Goal: Task Accomplishment & Management: Use online tool/utility

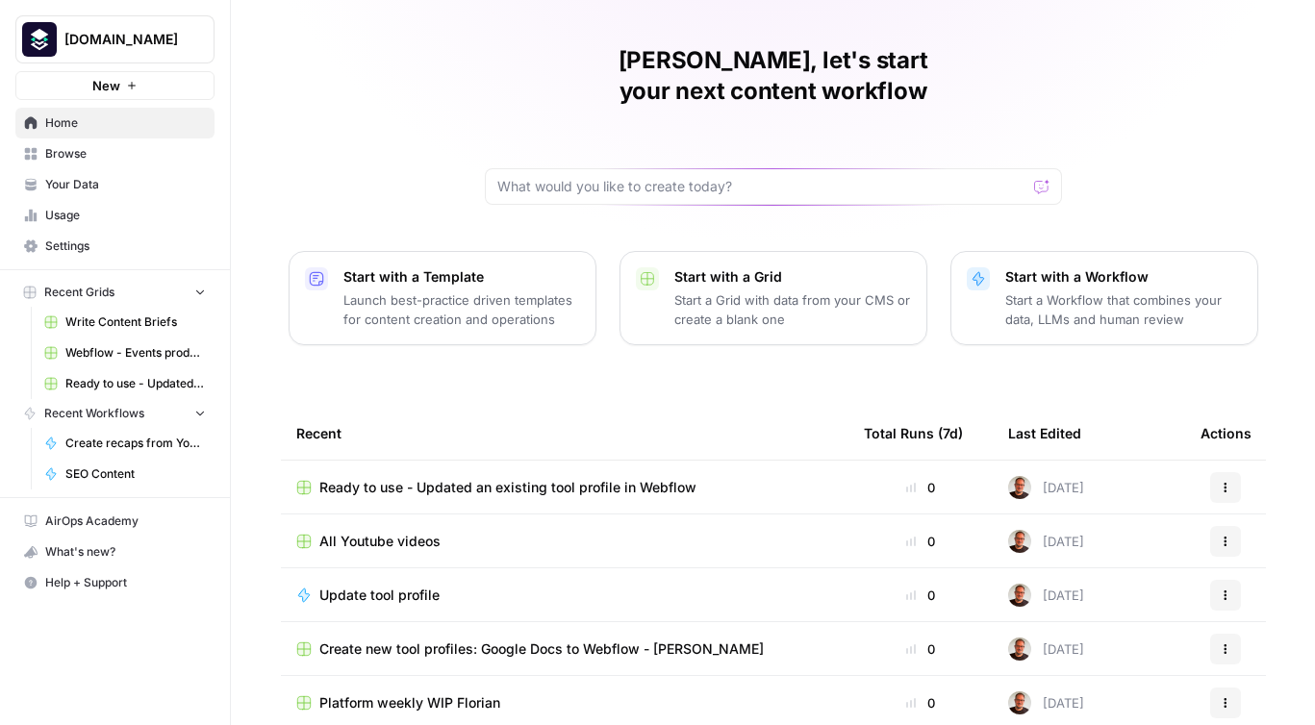
scroll to position [160, 0]
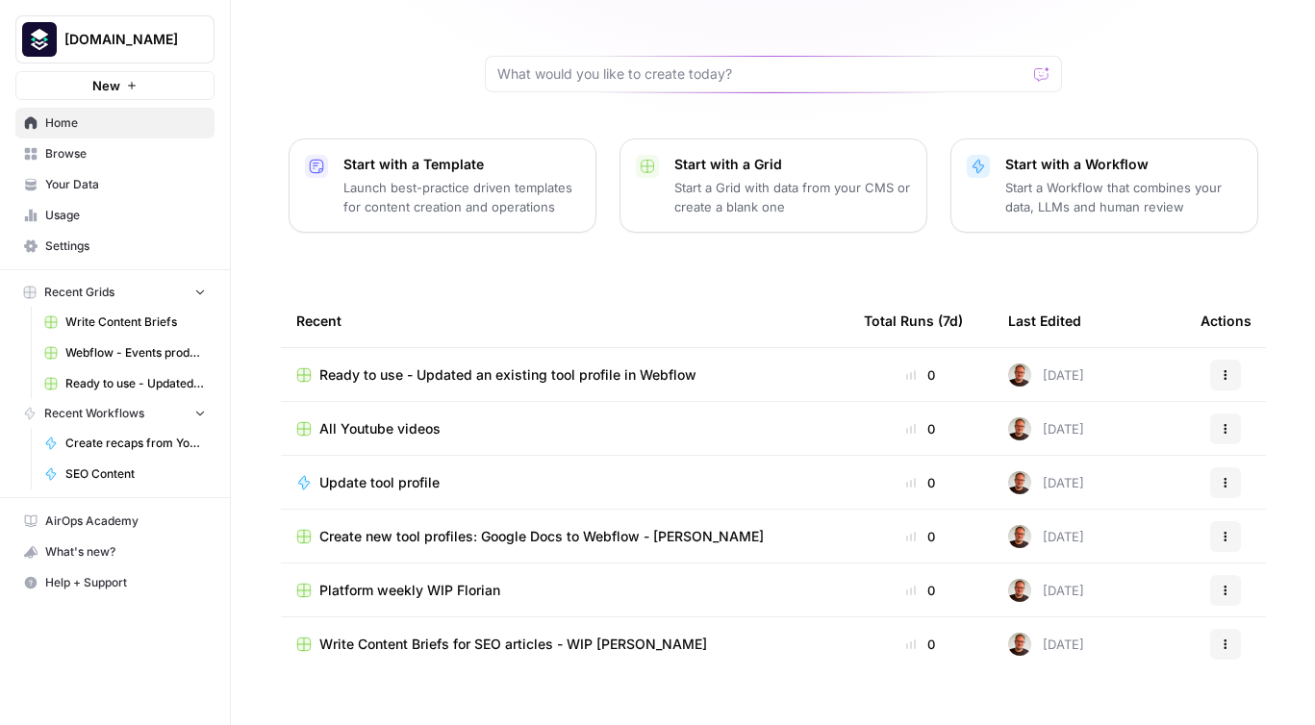
click at [95, 156] on span "Browse" at bounding box center [125, 153] width 161 height 17
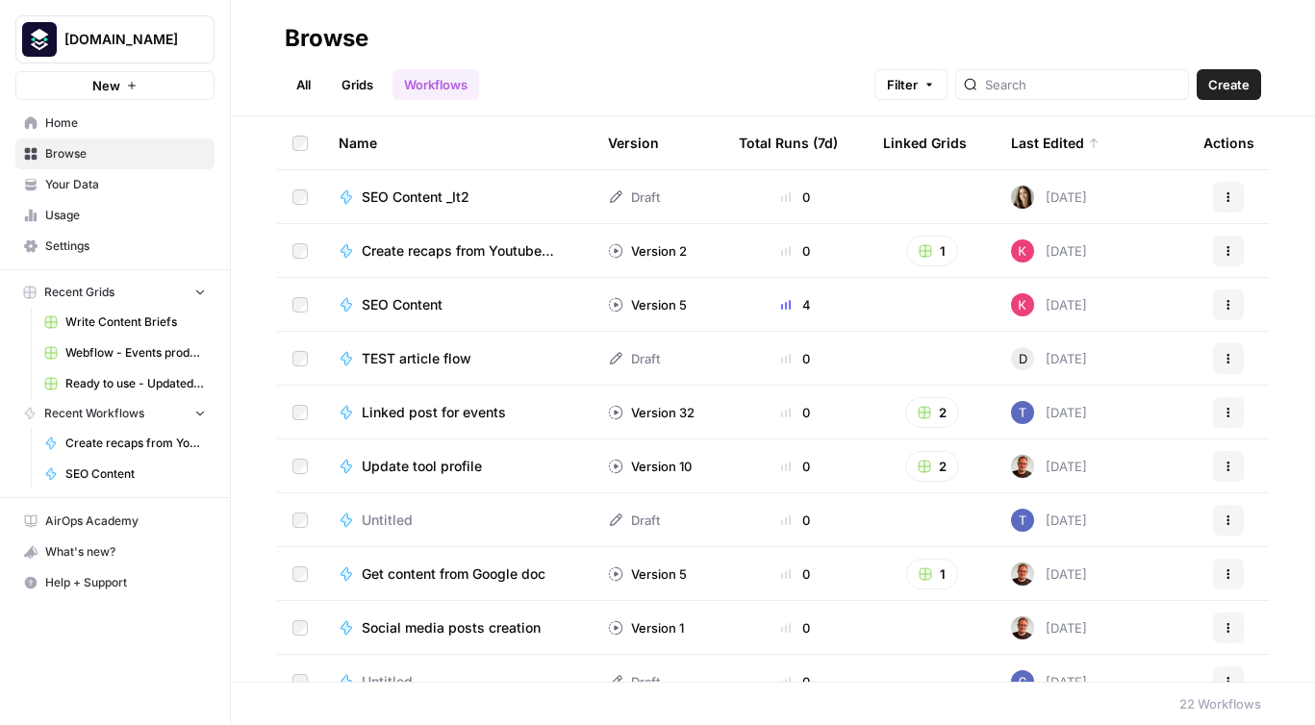
click at [360, 84] on link "Grids" at bounding box center [357, 84] width 55 height 31
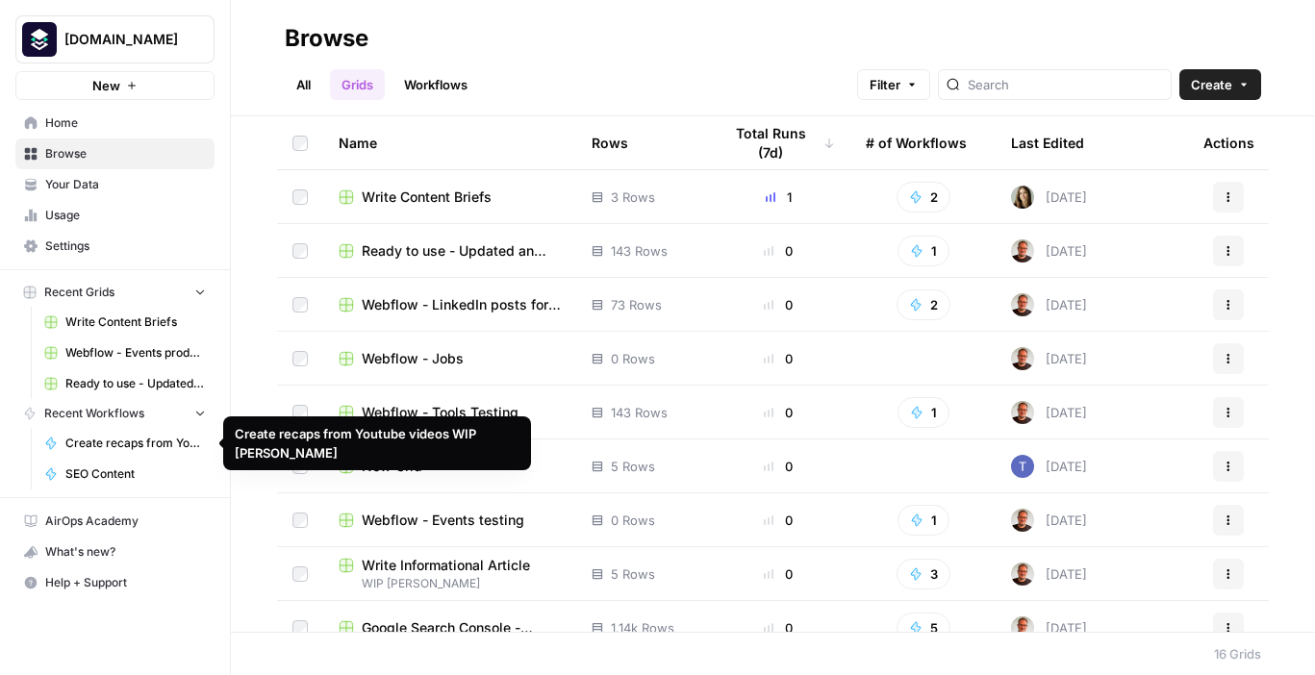
click at [102, 444] on span "Create recaps from Youtube videos WIP [PERSON_NAME]" at bounding box center [135, 443] width 140 height 17
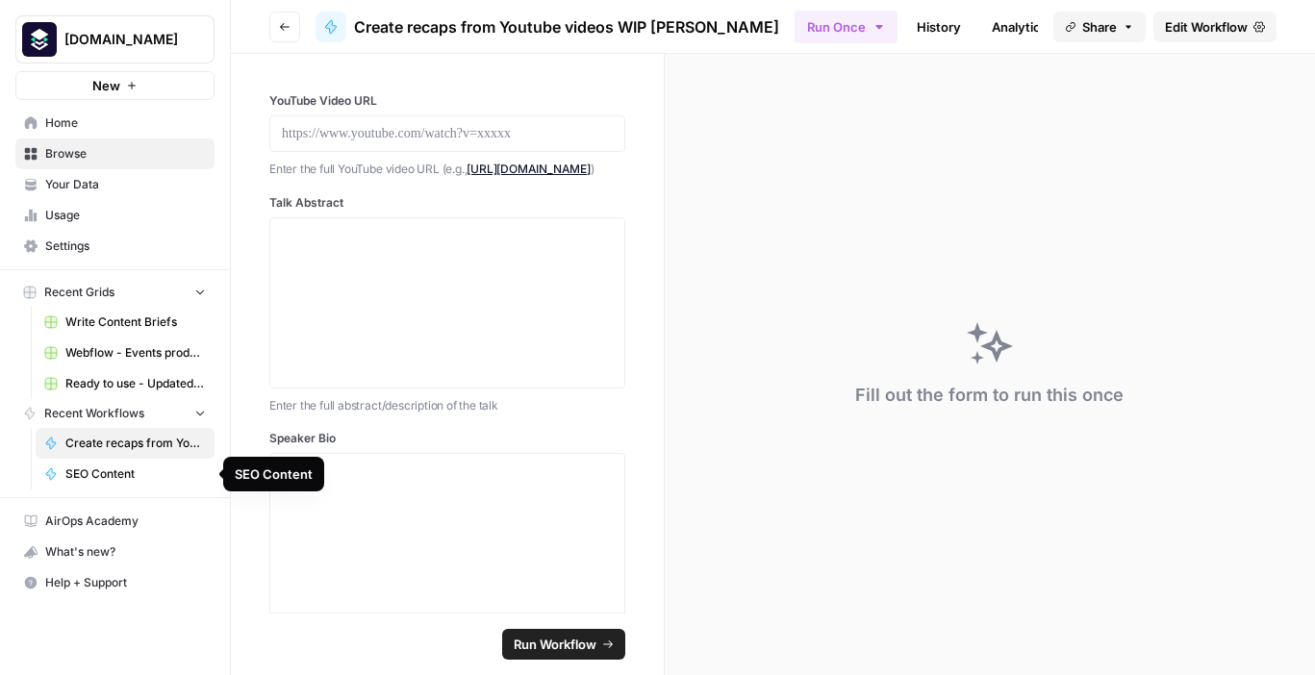
click at [79, 475] on span "SEO Content" at bounding box center [135, 474] width 140 height 17
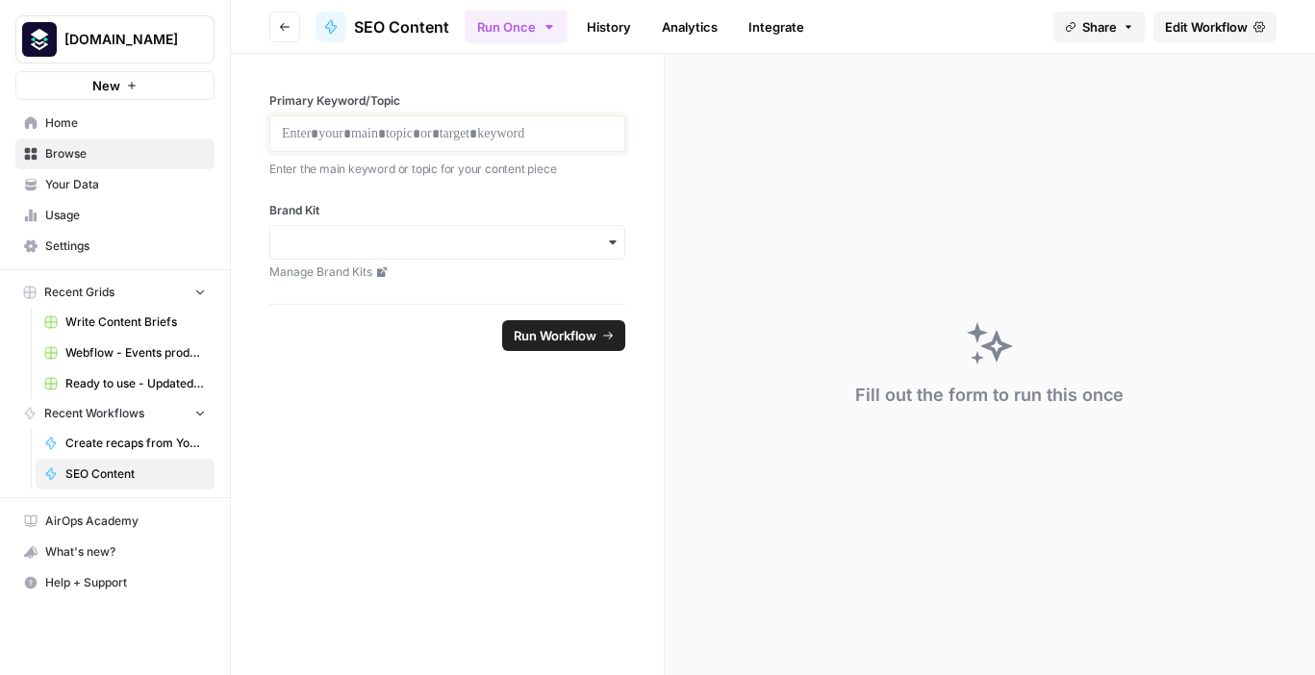
click at [504, 135] on p at bounding box center [447, 133] width 331 height 19
click at [516, 133] on p at bounding box center [447, 133] width 331 height 19
click at [538, 237] on input "Brand Kit" at bounding box center [447, 242] width 331 height 19
click at [486, 293] on div "Platform Engineering" at bounding box center [447, 294] width 354 height 37
click at [383, 125] on p at bounding box center [447, 133] width 331 height 19
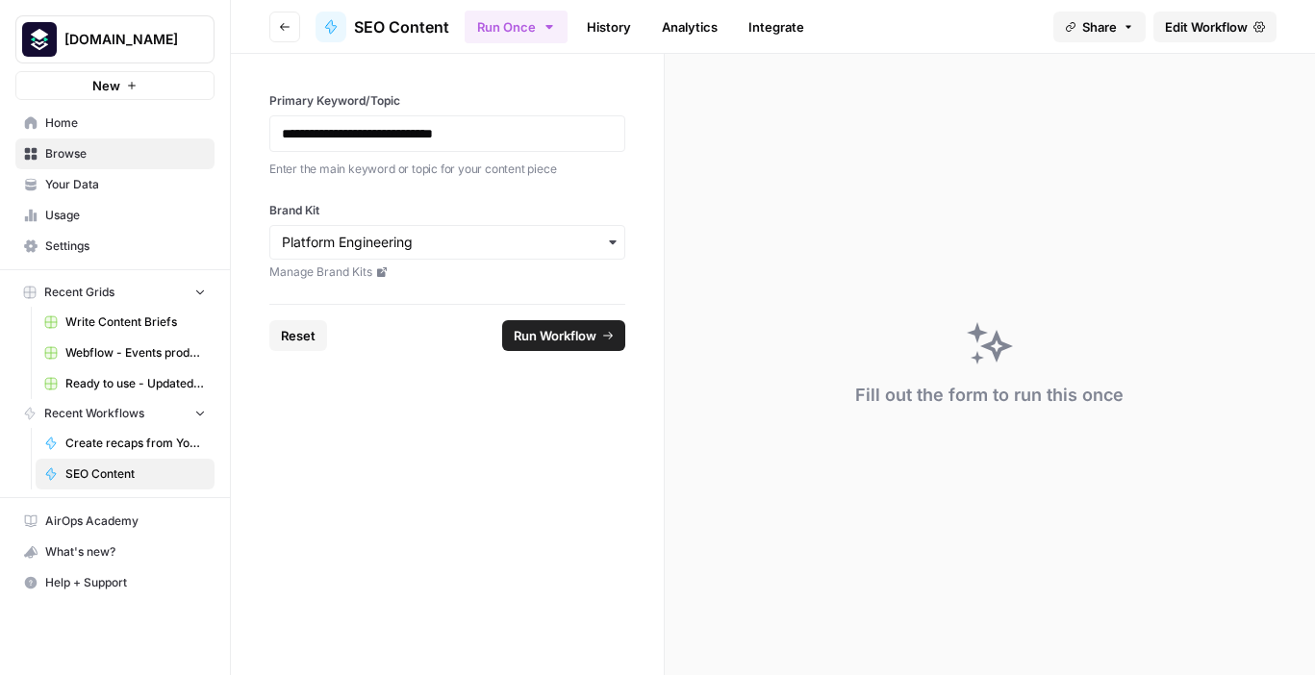
click at [540, 330] on span "Run Workflow" at bounding box center [555, 335] width 83 height 19
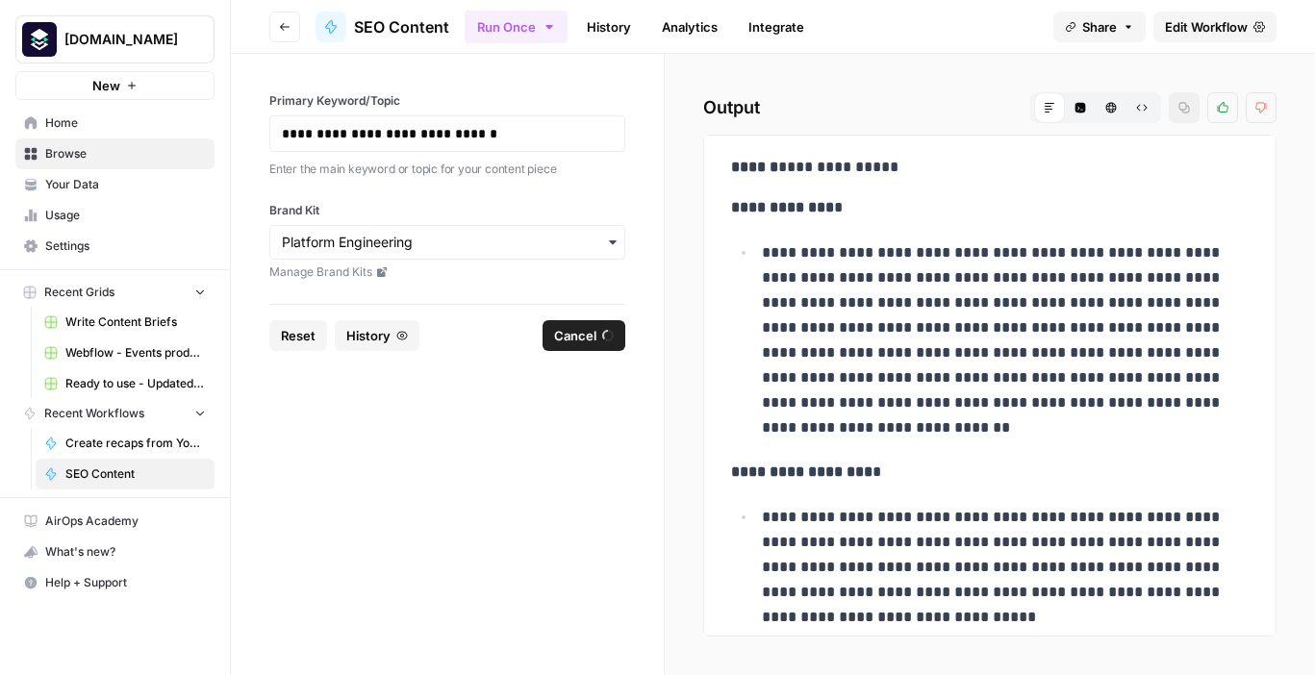
scroll to position [54, 0]
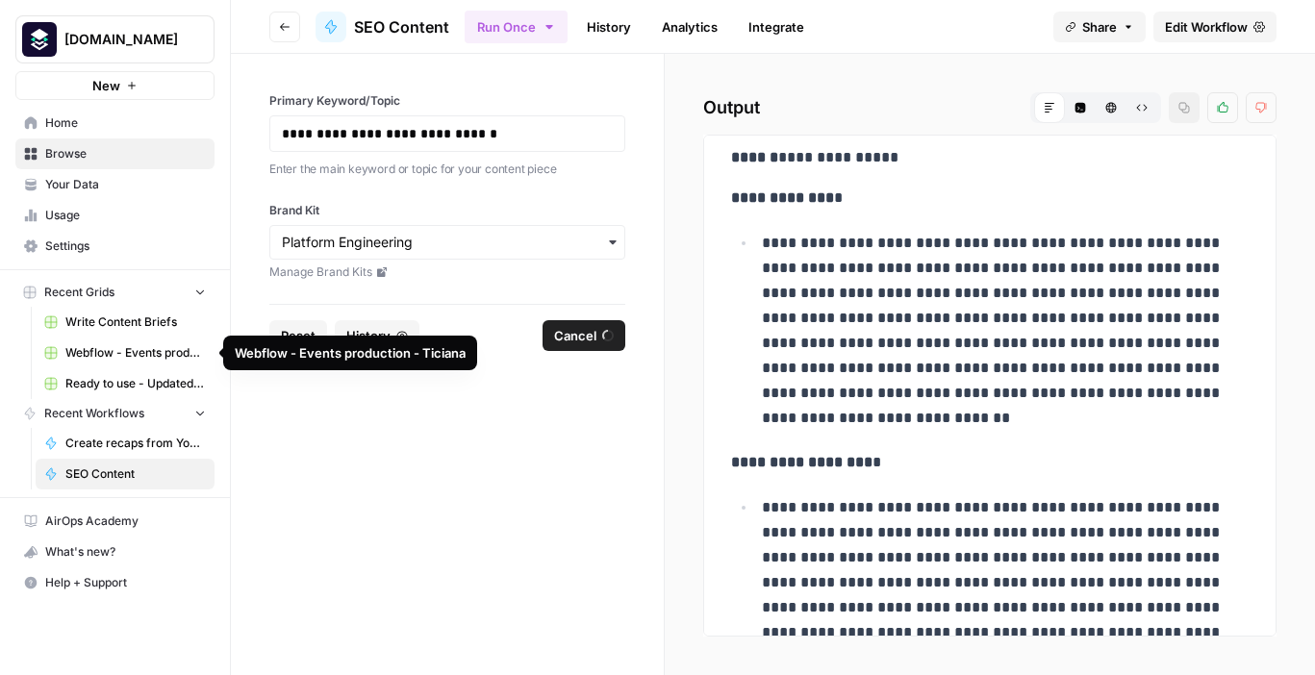
click at [104, 320] on span "Write Content Briefs" at bounding box center [135, 322] width 140 height 17
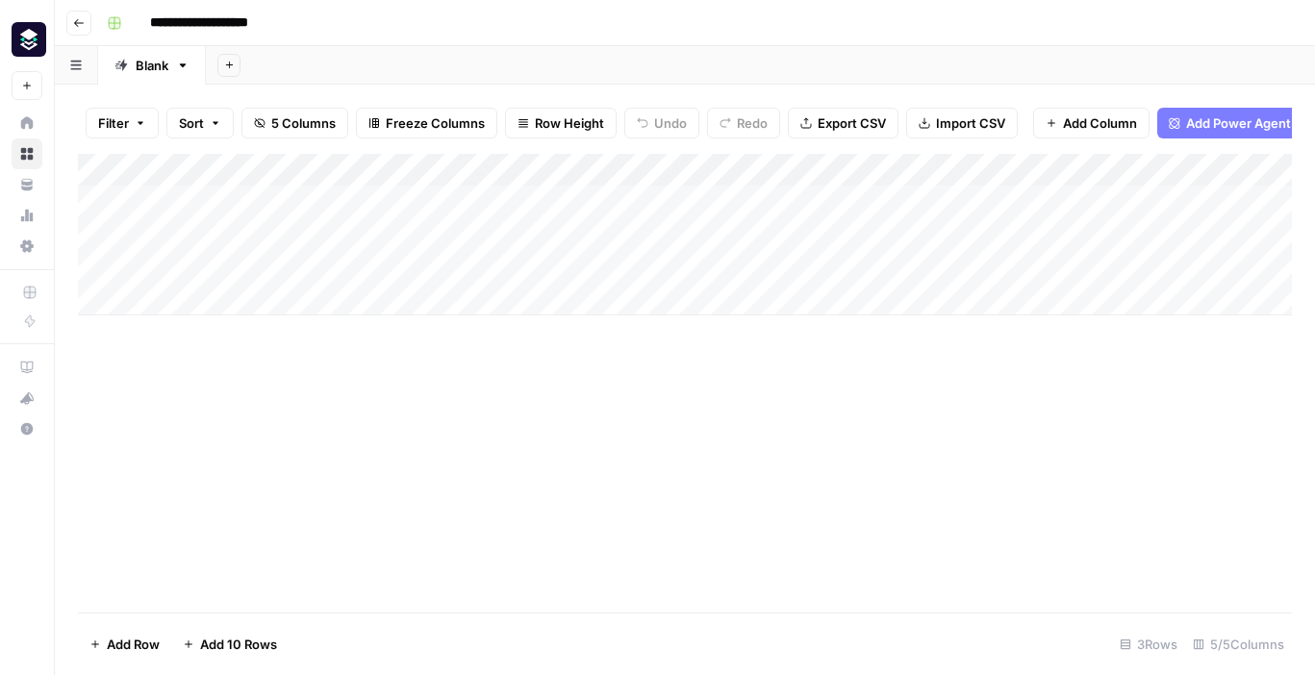
click at [76, 23] on icon "button" at bounding box center [79, 23] width 12 height 12
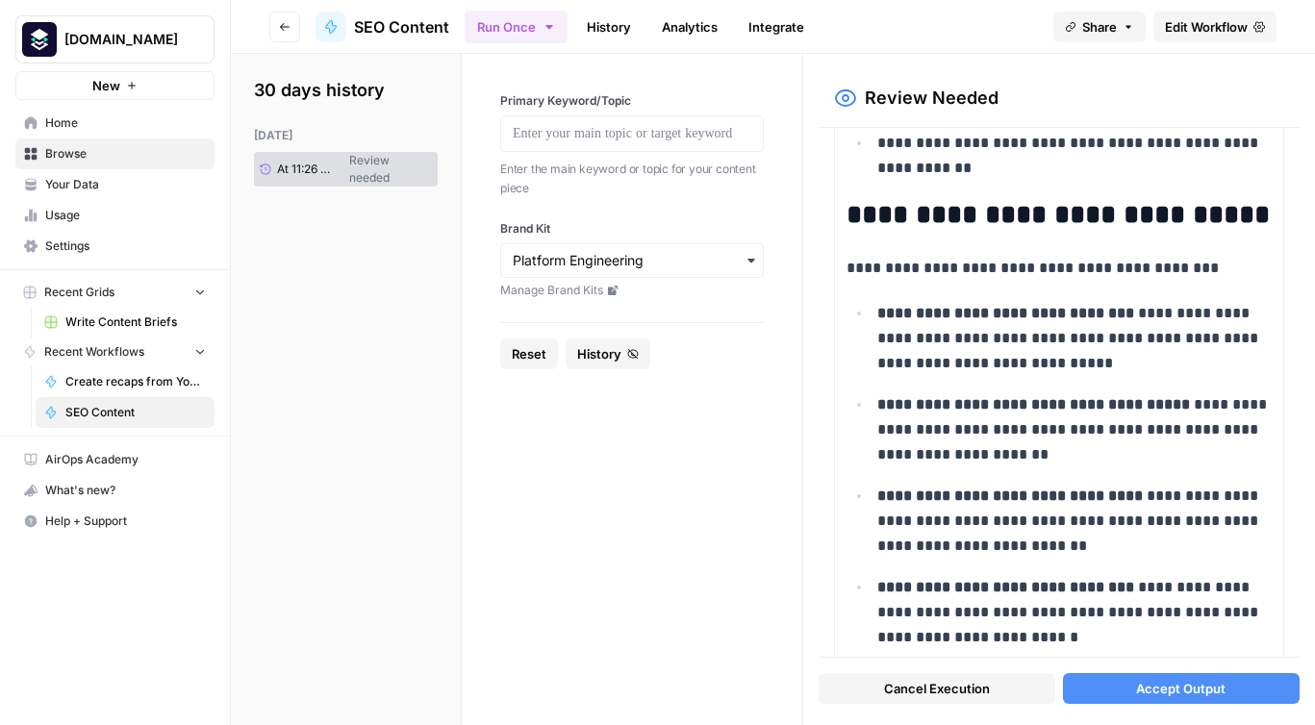
scroll to position [8833, 0]
